Goal: Information Seeking & Learning: Check status

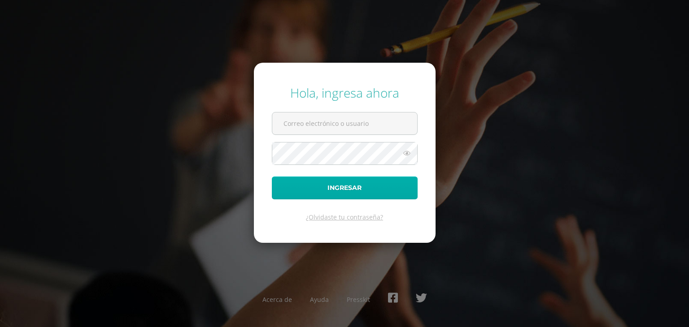
type input "20180066@fatima.edu.gt"
click at [342, 192] on button "Ingresar" at bounding box center [345, 188] width 146 height 23
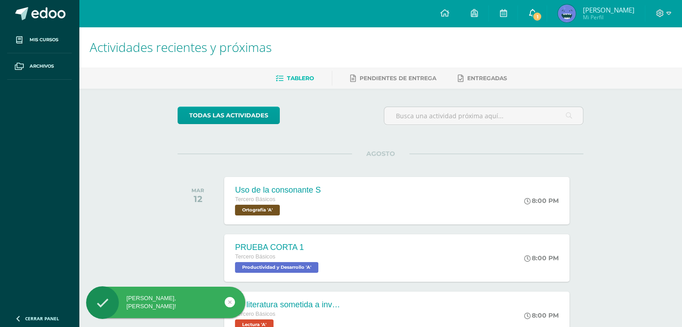
click at [536, 6] on link "1" at bounding box center [532, 13] width 29 height 27
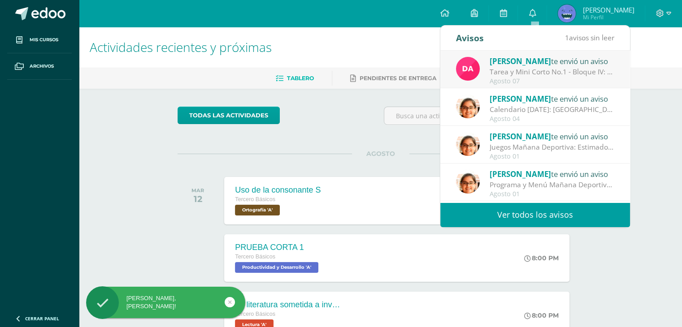
click at [520, 74] on div "Tarea y Mini Corto No.1 - Bloque IV: Buenas noches jóvenes, espero se encuentre…" at bounding box center [552, 72] width 125 height 10
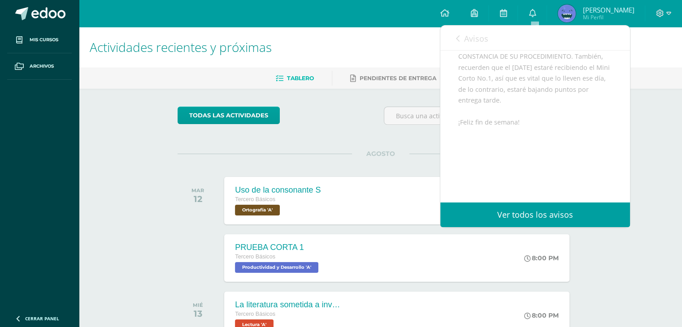
scroll to position [168, 0]
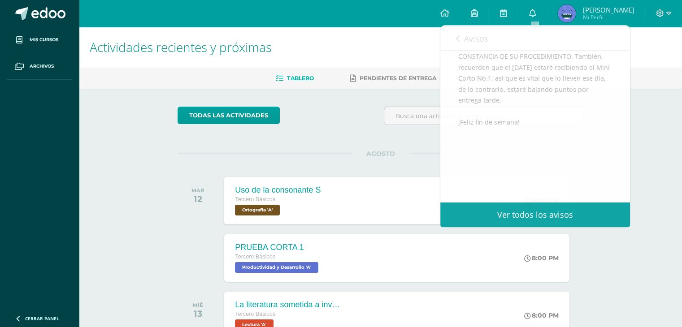
click at [114, 80] on ul "Tablero Pendientes de entrega Entregadas" at bounding box center [391, 78] width 603 height 15
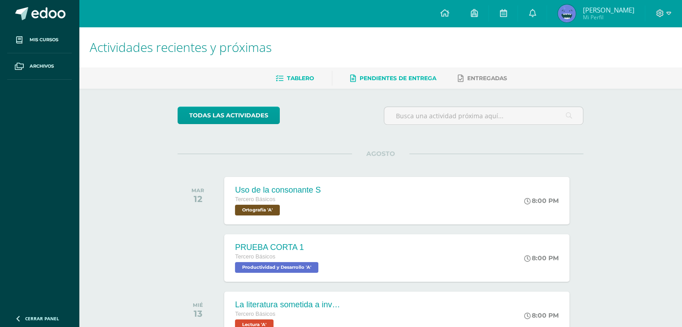
click at [386, 77] on span "Pendientes de entrega" at bounding box center [398, 78] width 77 height 7
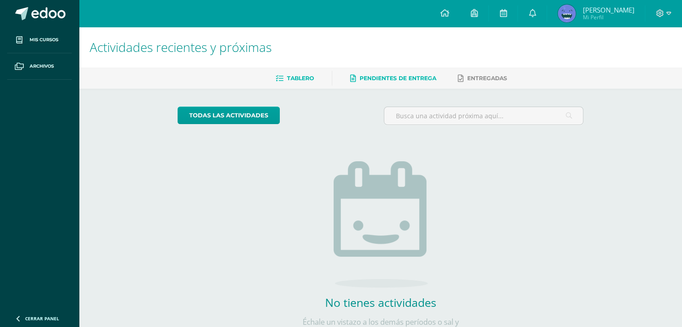
click at [303, 78] on span "Tablero" at bounding box center [300, 78] width 27 height 7
click at [583, 18] on span "[PERSON_NAME] Mi Perfil" at bounding box center [596, 13] width 80 height 18
click at [445, 12] on icon at bounding box center [444, 13] width 9 height 8
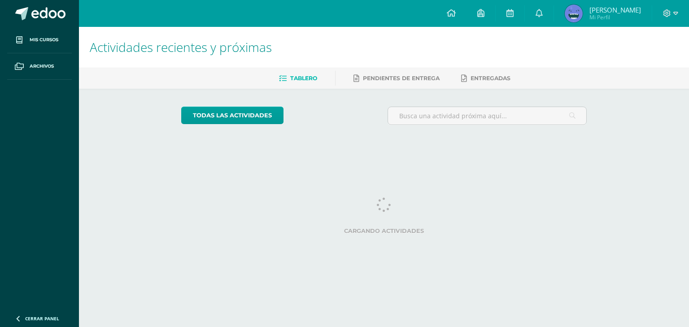
click at [579, 20] on img at bounding box center [573, 13] width 18 height 18
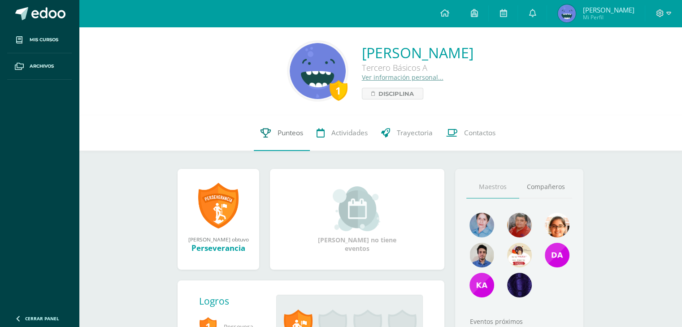
click at [302, 129] on span "Punteos" at bounding box center [291, 132] width 26 height 9
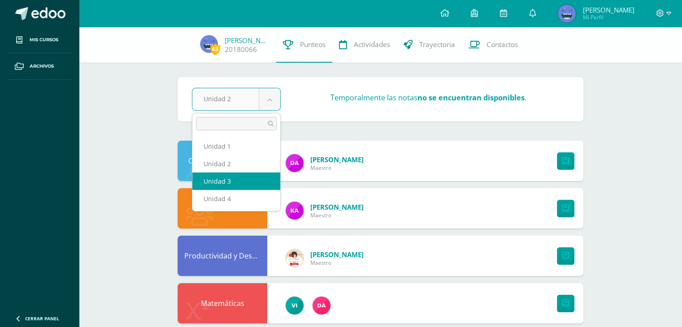
select select "Unidad 3"
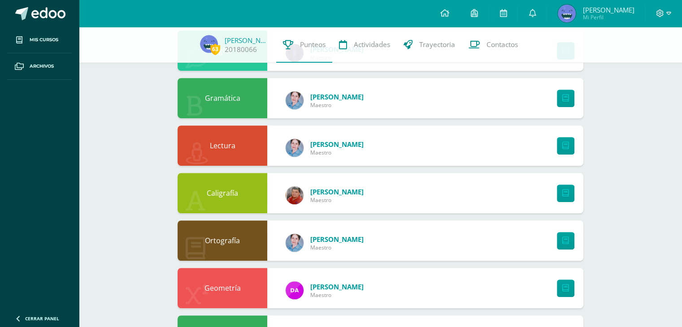
scroll to position [585, 0]
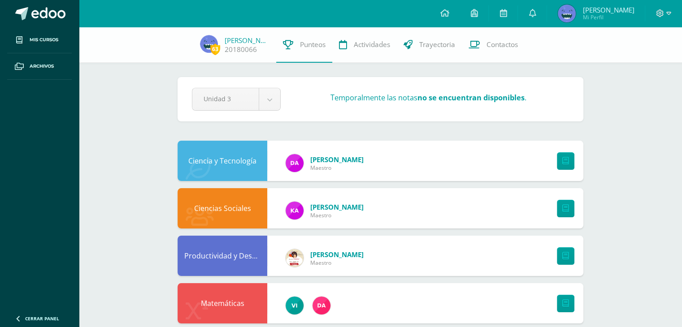
click at [412, 100] on h3 "Temporalmente las notas no se encuentran disponibles ." at bounding box center [428, 98] width 196 height 10
